Goal: Transaction & Acquisition: Purchase product/service

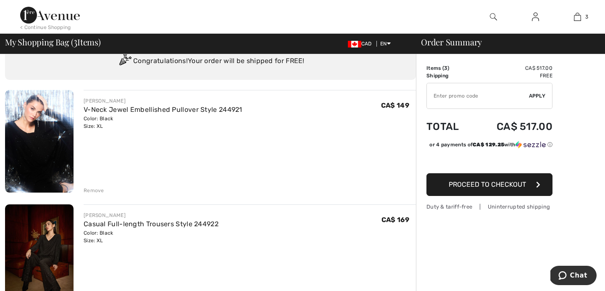
scroll to position [24, 0]
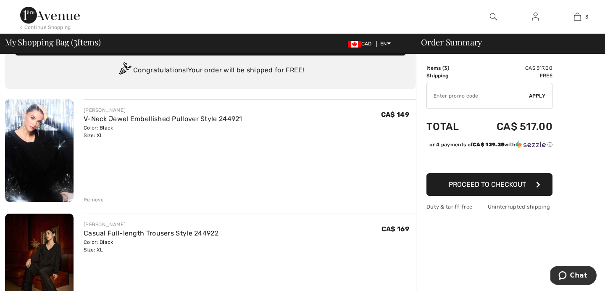
click at [94, 196] on div "Remove" at bounding box center [94, 200] width 21 height 8
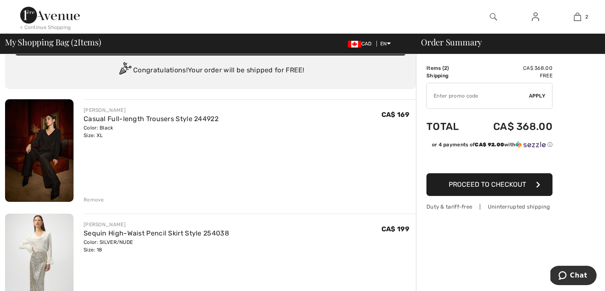
click at [95, 196] on div "Remove" at bounding box center [94, 200] width 21 height 8
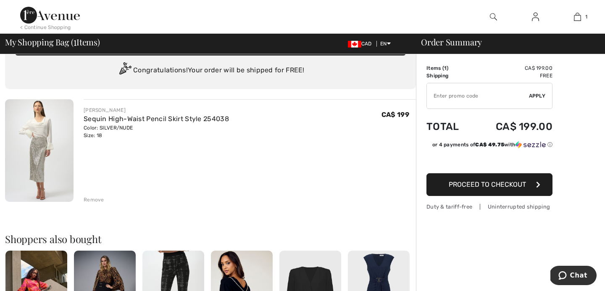
click at [46, 155] on img at bounding box center [39, 150] width 68 height 102
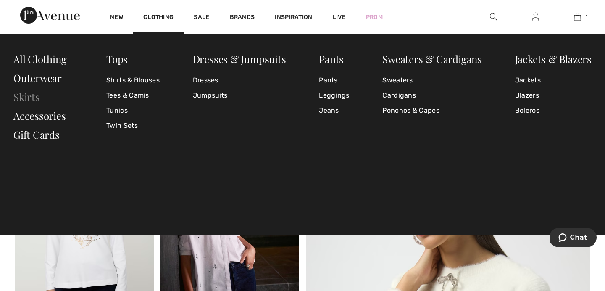
click at [18, 92] on link "Skirts" at bounding box center [26, 96] width 26 height 13
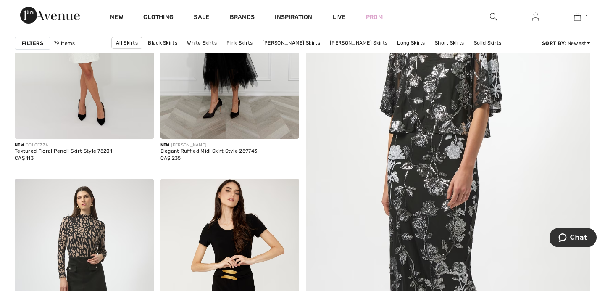
scroll to position [202, 0]
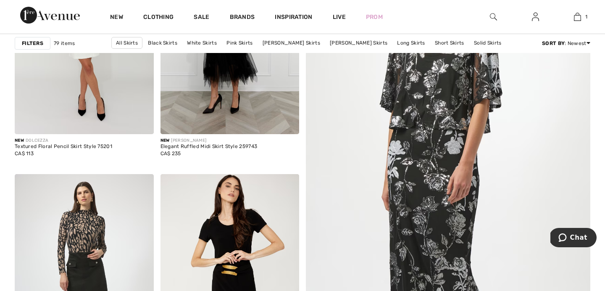
click at [414, 146] on img at bounding box center [447, 182] width 341 height 512
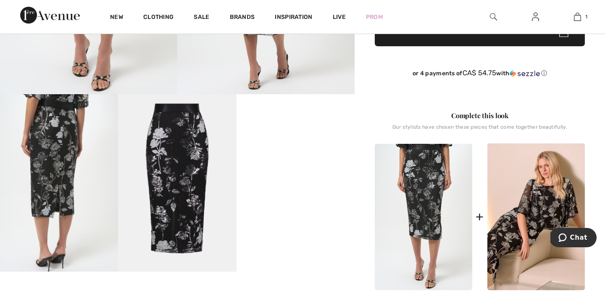
scroll to position [220, 0]
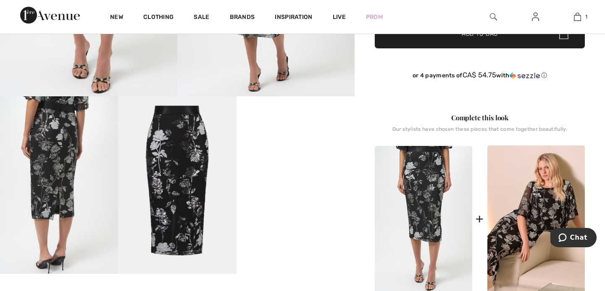
click at [49, 189] on img at bounding box center [59, 184] width 118 height 177
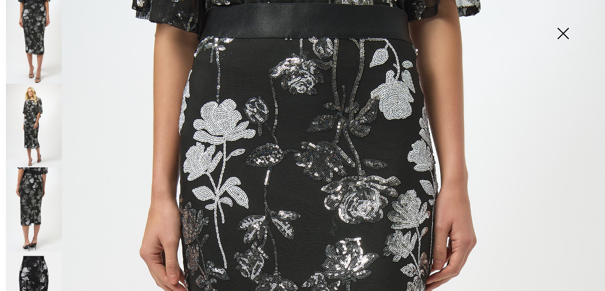
click at [39, 202] on img at bounding box center [34, 209] width 56 height 84
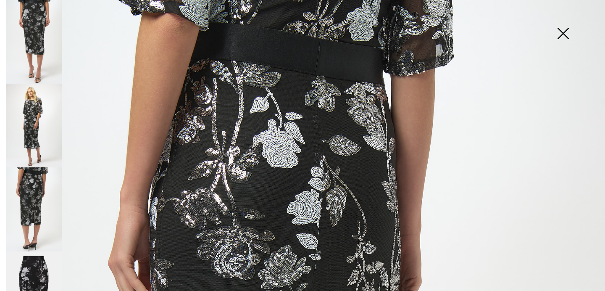
click at [38, 256] on img at bounding box center [34, 293] width 56 height 84
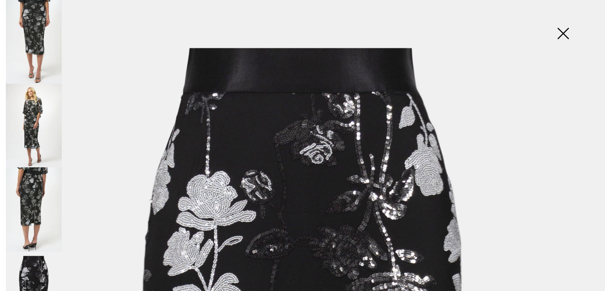
click at [563, 34] on img at bounding box center [563, 34] width 42 height 43
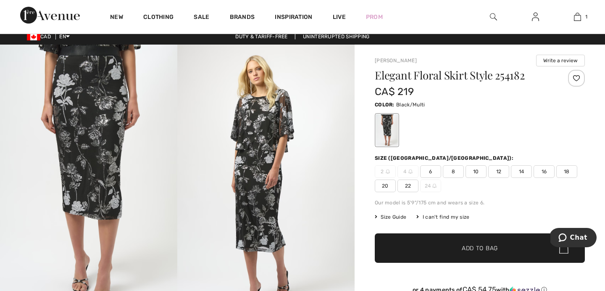
scroll to position [0, 0]
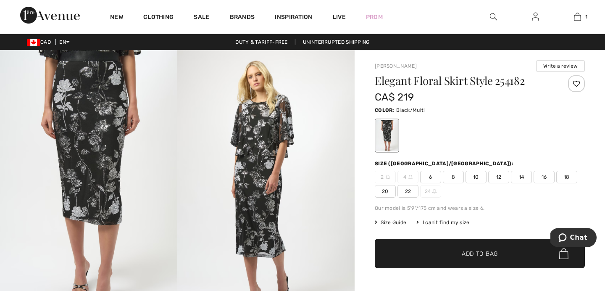
click at [566, 179] on span "18" at bounding box center [566, 177] width 21 height 13
click at [422, 247] on span "✔ Added to Bag Add to Bag" at bounding box center [480, 253] width 210 height 29
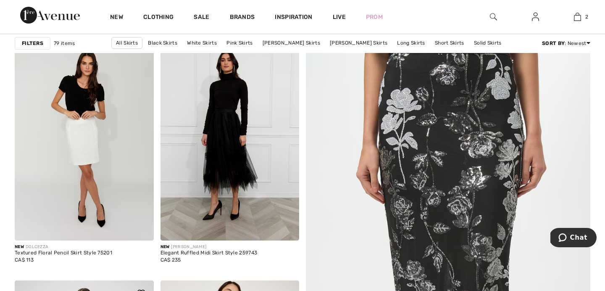
scroll to position [77, 0]
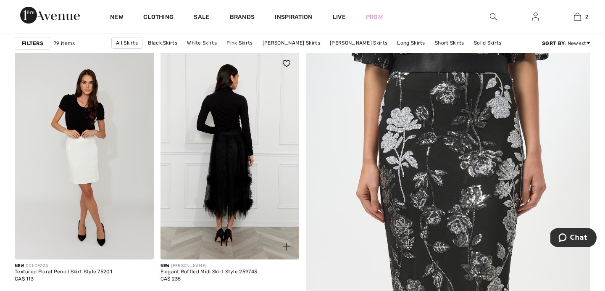
click at [205, 161] on img at bounding box center [229, 155] width 139 height 208
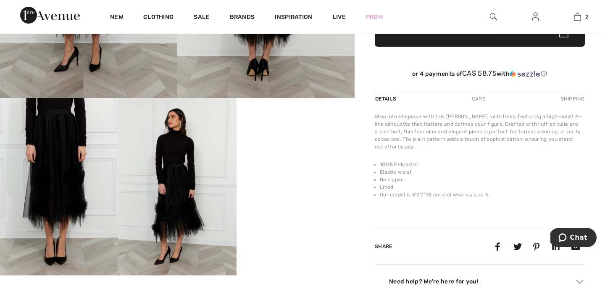
scroll to position [225, 0]
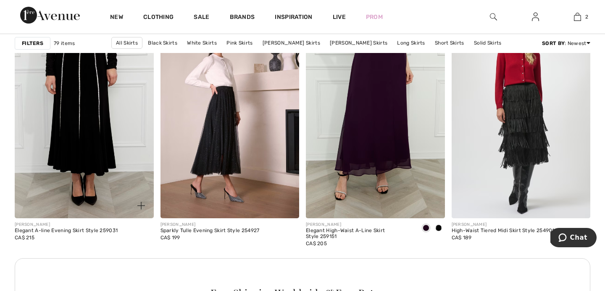
scroll to position [861, 0]
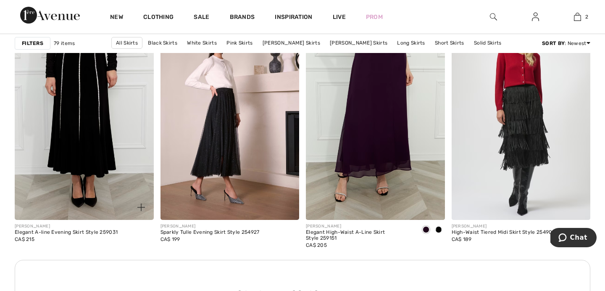
click at [92, 92] on img at bounding box center [84, 115] width 139 height 208
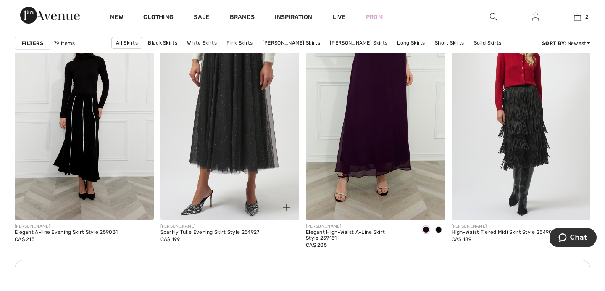
click at [238, 162] on img at bounding box center [229, 115] width 139 height 208
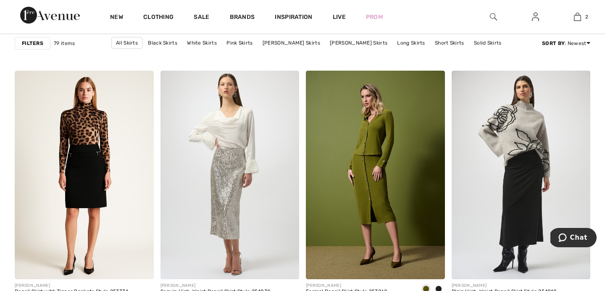
scroll to position [1190, 0]
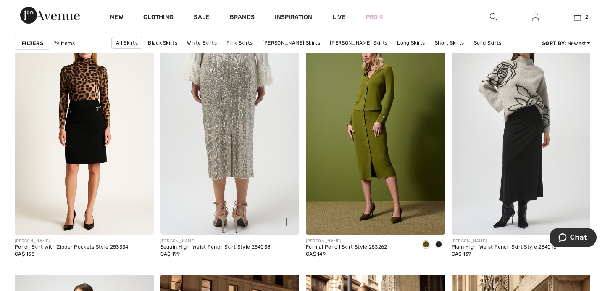
click at [219, 145] on img at bounding box center [229, 130] width 139 height 208
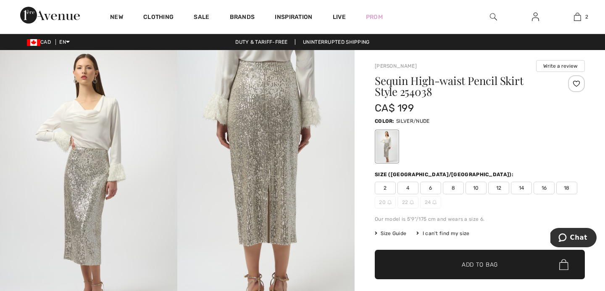
click at [565, 190] on span "18" at bounding box center [566, 187] width 21 height 13
click at [449, 266] on span "✔ Added to Bag" at bounding box center [466, 264] width 51 height 9
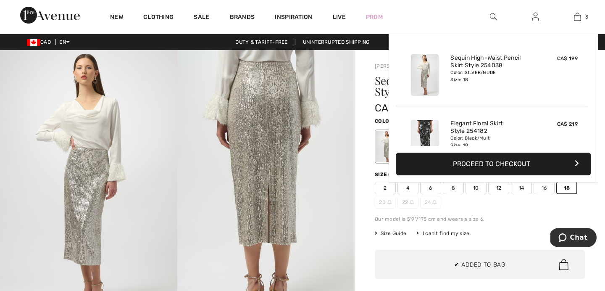
scroll to position [92, 0]
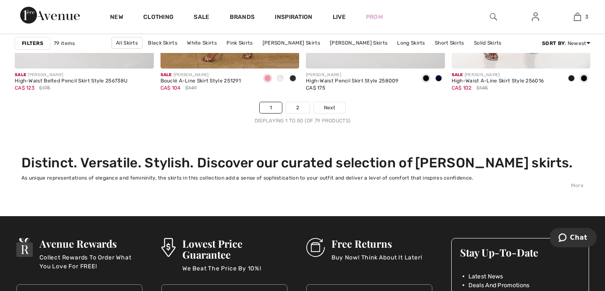
scroll to position [3801, 0]
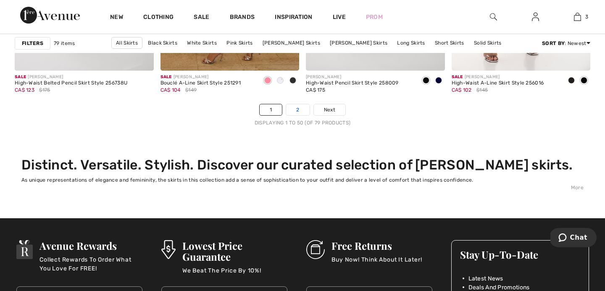
click at [297, 111] on link "2" at bounding box center [297, 109] width 23 height 11
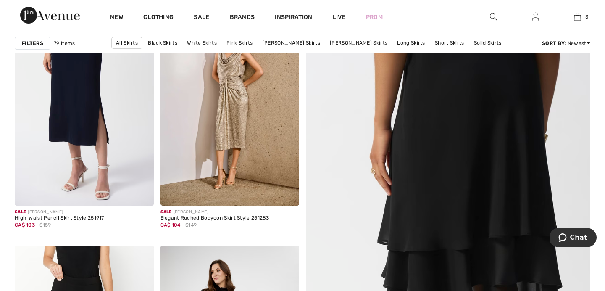
scroll to position [142, 0]
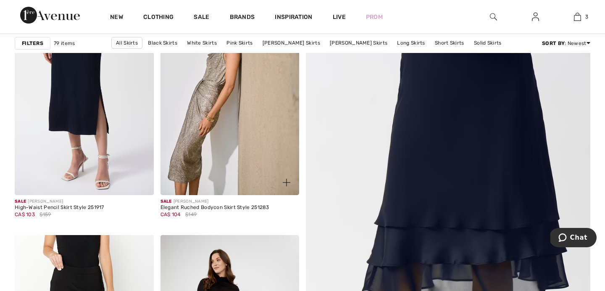
click at [215, 99] on img at bounding box center [229, 91] width 139 height 208
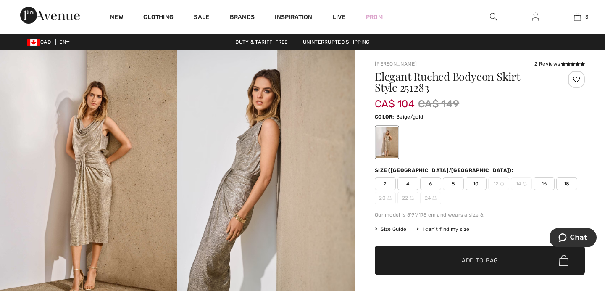
click at [87, 199] on img at bounding box center [88, 183] width 177 height 266
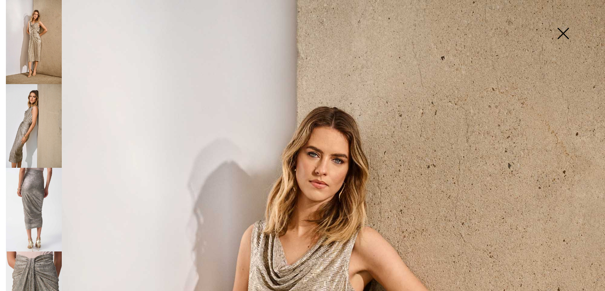
click at [61, 195] on img at bounding box center [34, 210] width 56 height 84
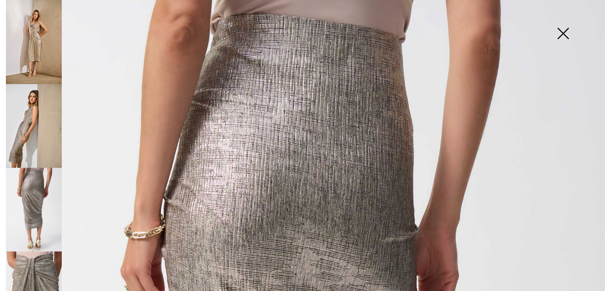
click at [52, 251] on img at bounding box center [34, 293] width 56 height 84
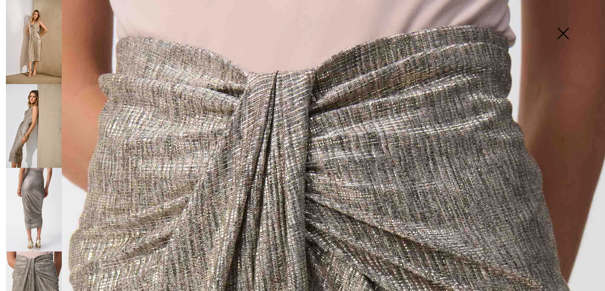
click at [562, 42] on img at bounding box center [563, 34] width 42 height 43
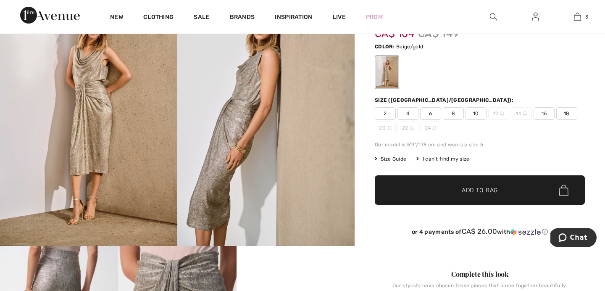
scroll to position [54, 0]
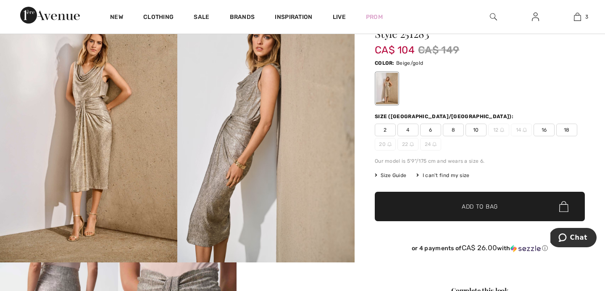
click at [563, 133] on span "18" at bounding box center [566, 129] width 21 height 13
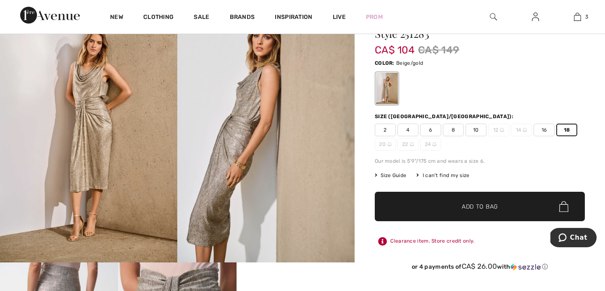
click at [472, 205] on span "Add to Bag" at bounding box center [480, 206] width 36 height 9
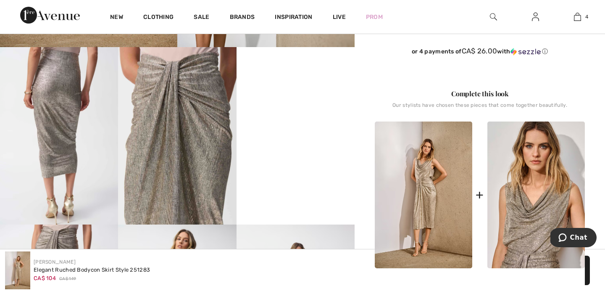
scroll to position [246, 0]
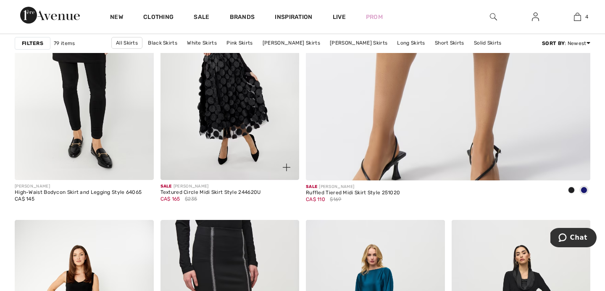
scroll to position [342, 0]
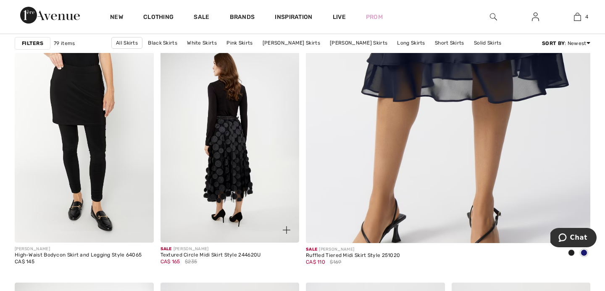
click at [221, 162] on img at bounding box center [229, 138] width 139 height 208
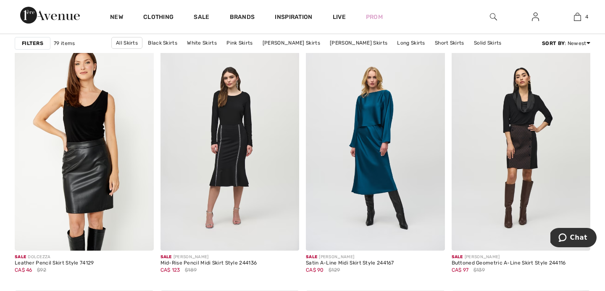
scroll to position [585, 0]
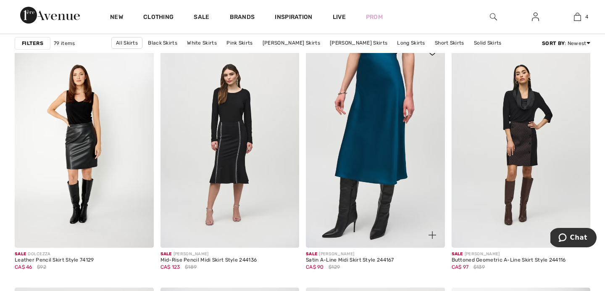
click at [386, 131] on img at bounding box center [375, 143] width 139 height 208
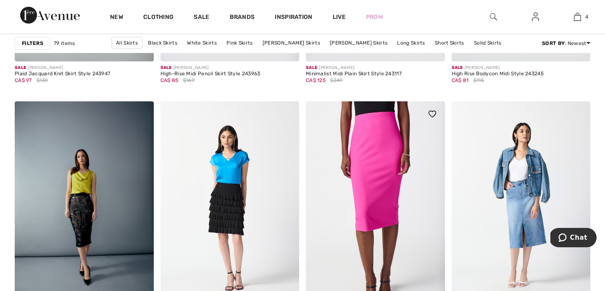
scroll to position [1614, 0]
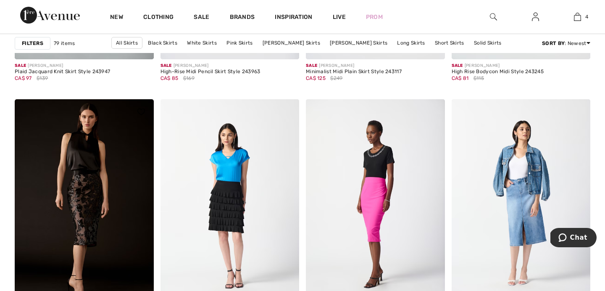
click at [122, 217] on img at bounding box center [84, 203] width 139 height 208
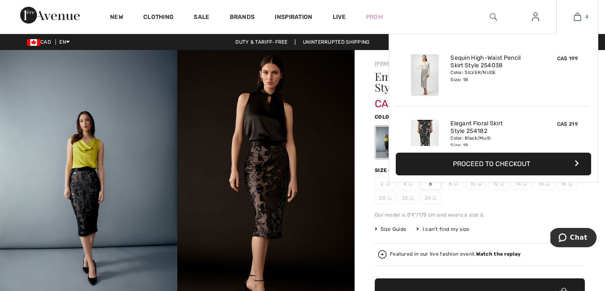
click at [576, 18] on img at bounding box center [577, 17] width 7 height 10
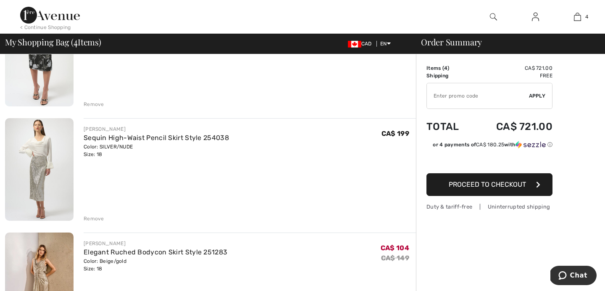
scroll to position [234, 0]
click at [96, 217] on div "Remove" at bounding box center [94, 218] width 21 height 8
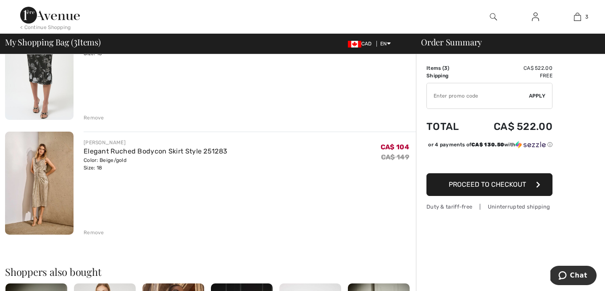
scroll to position [223, 0]
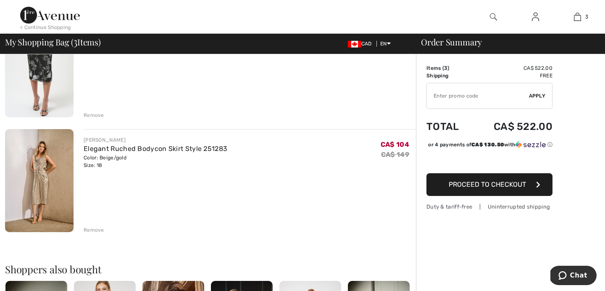
click at [91, 228] on div "Remove" at bounding box center [94, 230] width 21 height 8
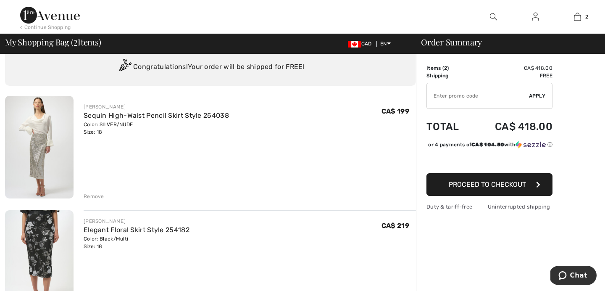
scroll to position [25, 0]
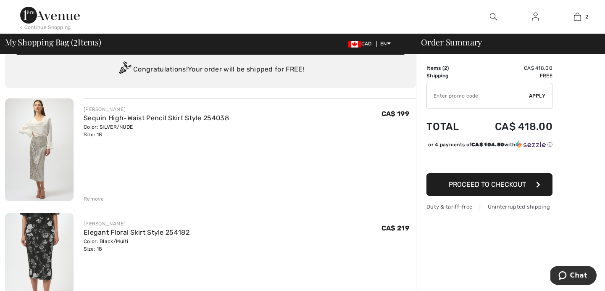
click at [48, 161] on img at bounding box center [39, 149] width 68 height 102
click at [46, 246] on img at bounding box center [39, 264] width 68 height 102
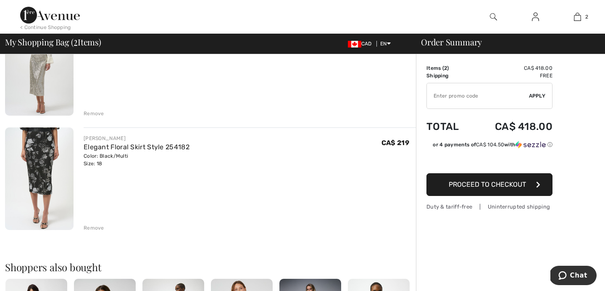
scroll to position [112, 0]
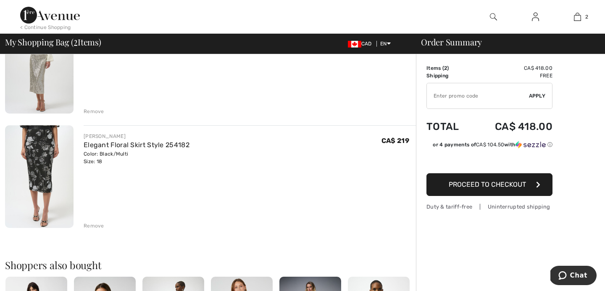
click at [95, 225] on div "Remove" at bounding box center [94, 226] width 21 height 8
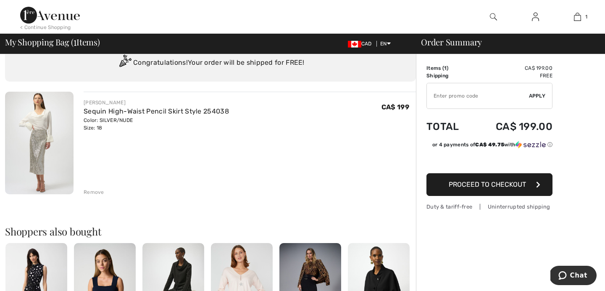
scroll to position [23, 0]
